Goal: Communication & Community: Participate in discussion

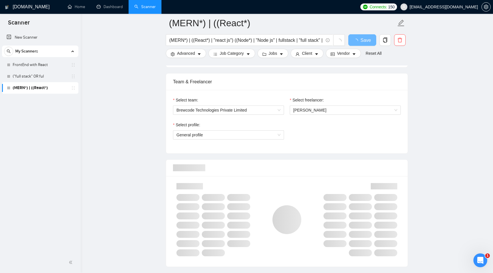
scroll to position [284, 0]
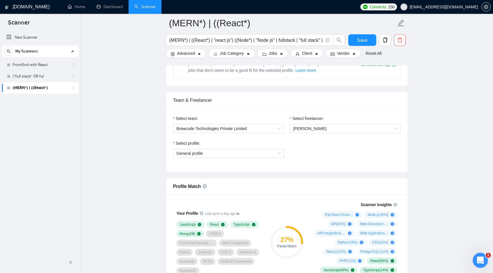
click at [476, 258] on icon "Open Intercom Messenger" at bounding box center [480, 260] width 10 height 10
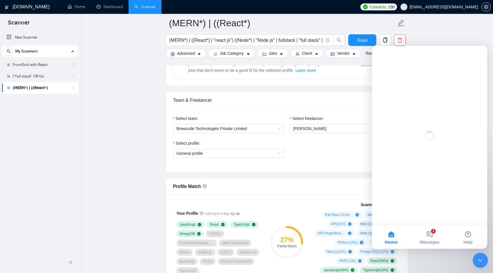
scroll to position [0, 0]
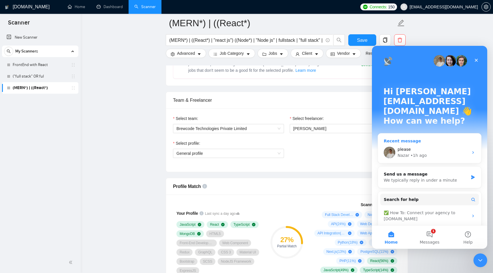
click at [431, 152] on div "Nazar • 1h ago" at bounding box center [432, 155] width 71 height 6
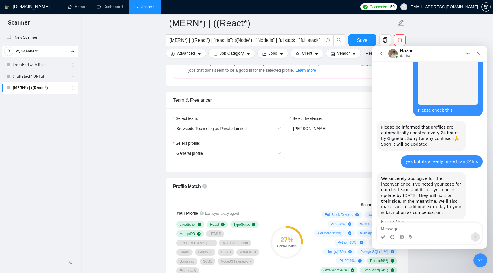
scroll to position [466, 0]
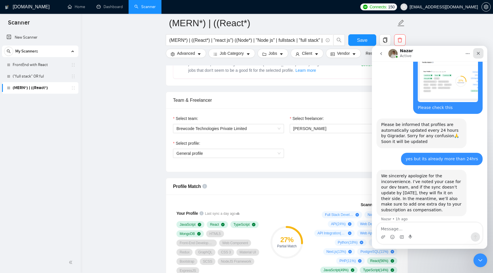
click at [480, 54] on icon "Close" at bounding box center [478, 53] width 5 height 5
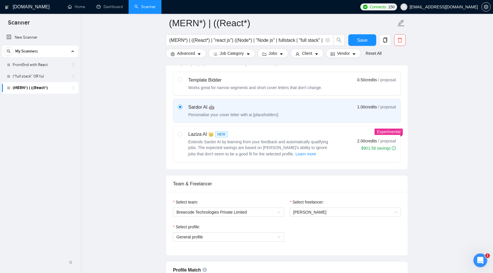
scroll to position [152, 0]
